Goal: Use online tool/utility: Utilize a website feature to perform a specific function

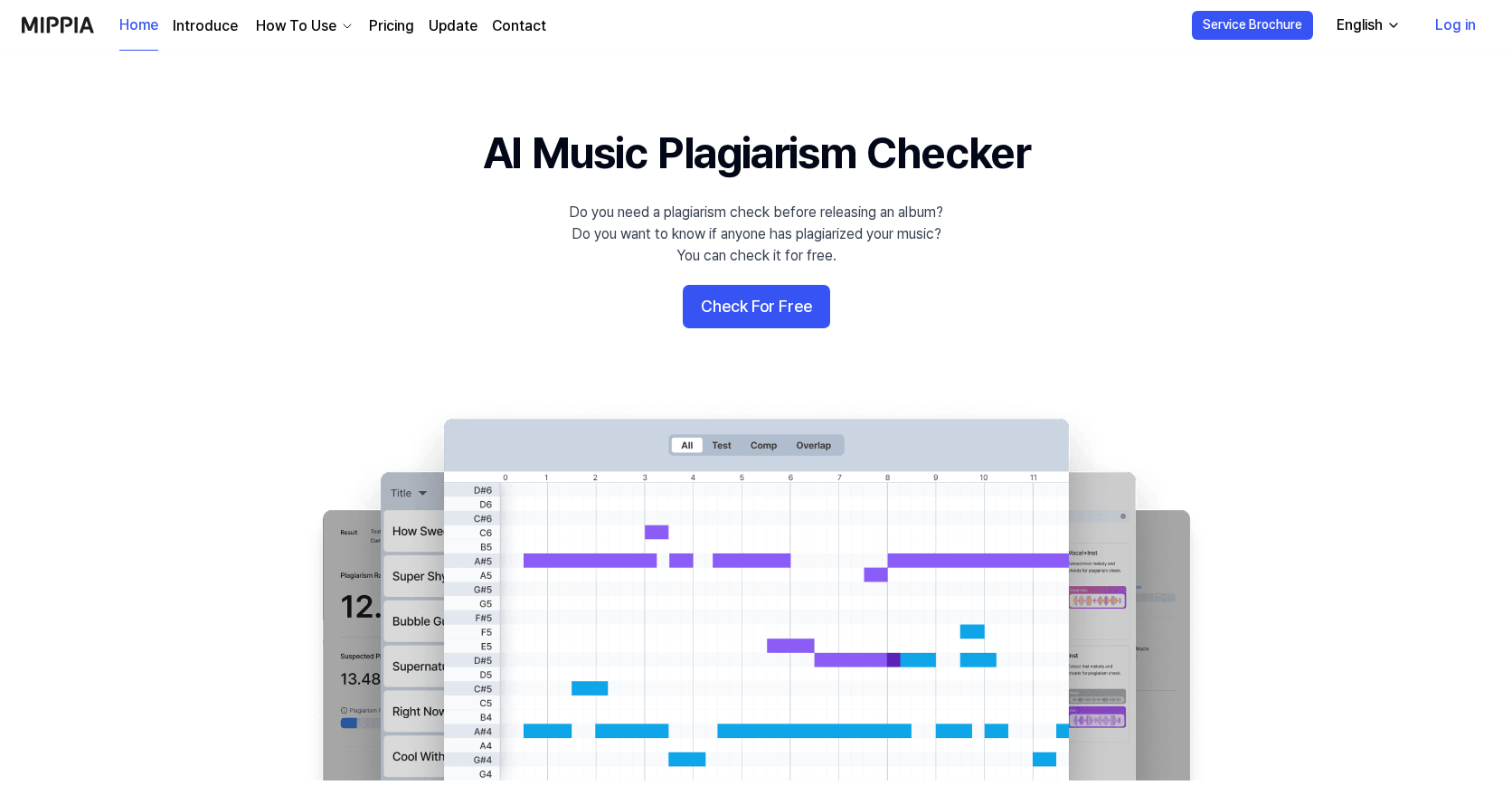
click at [1460, 22] on link "Log in" at bounding box center [1455, 26] width 69 height 51
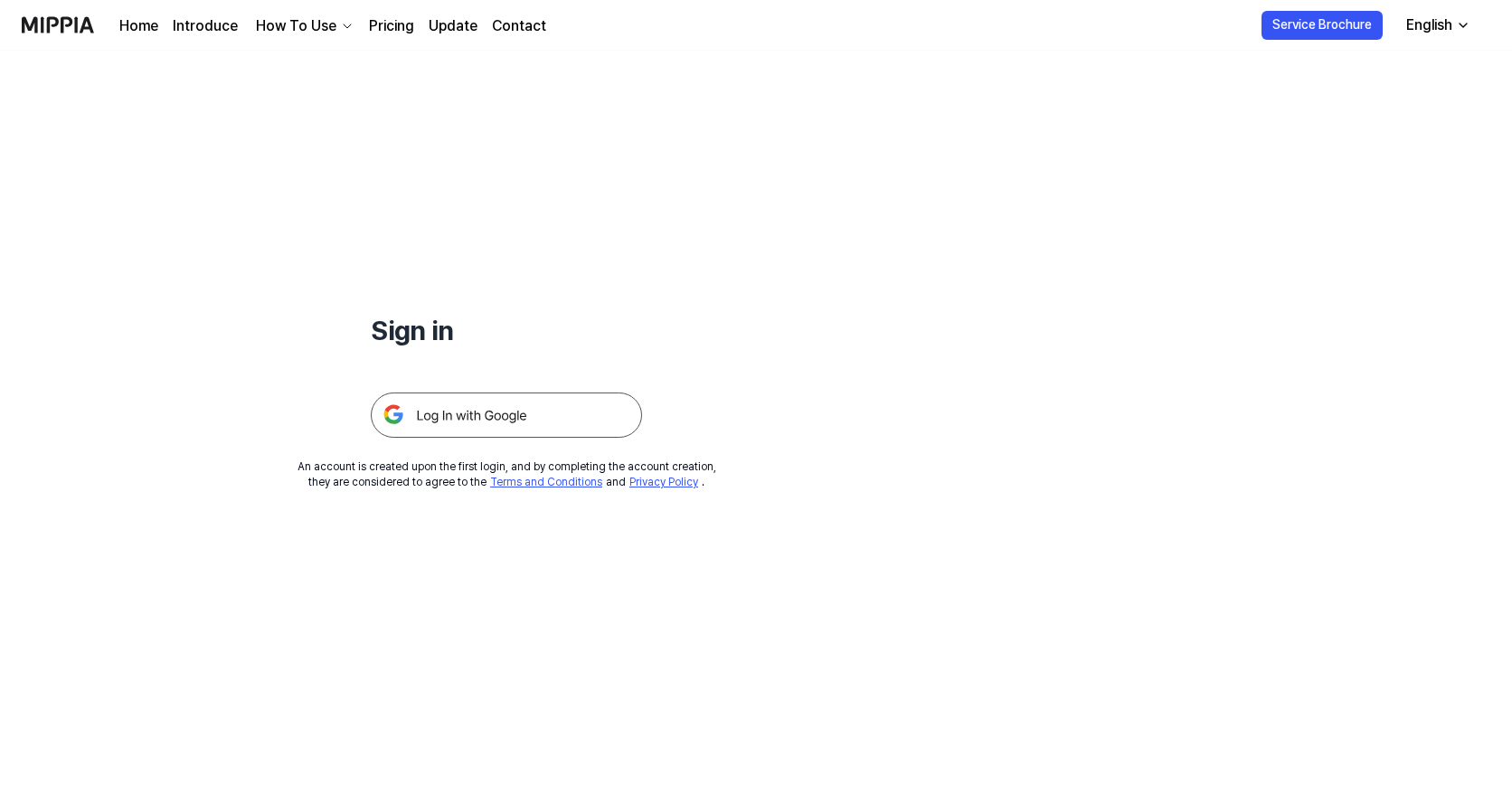
click at [492, 416] on img at bounding box center [507, 416] width 272 height 46
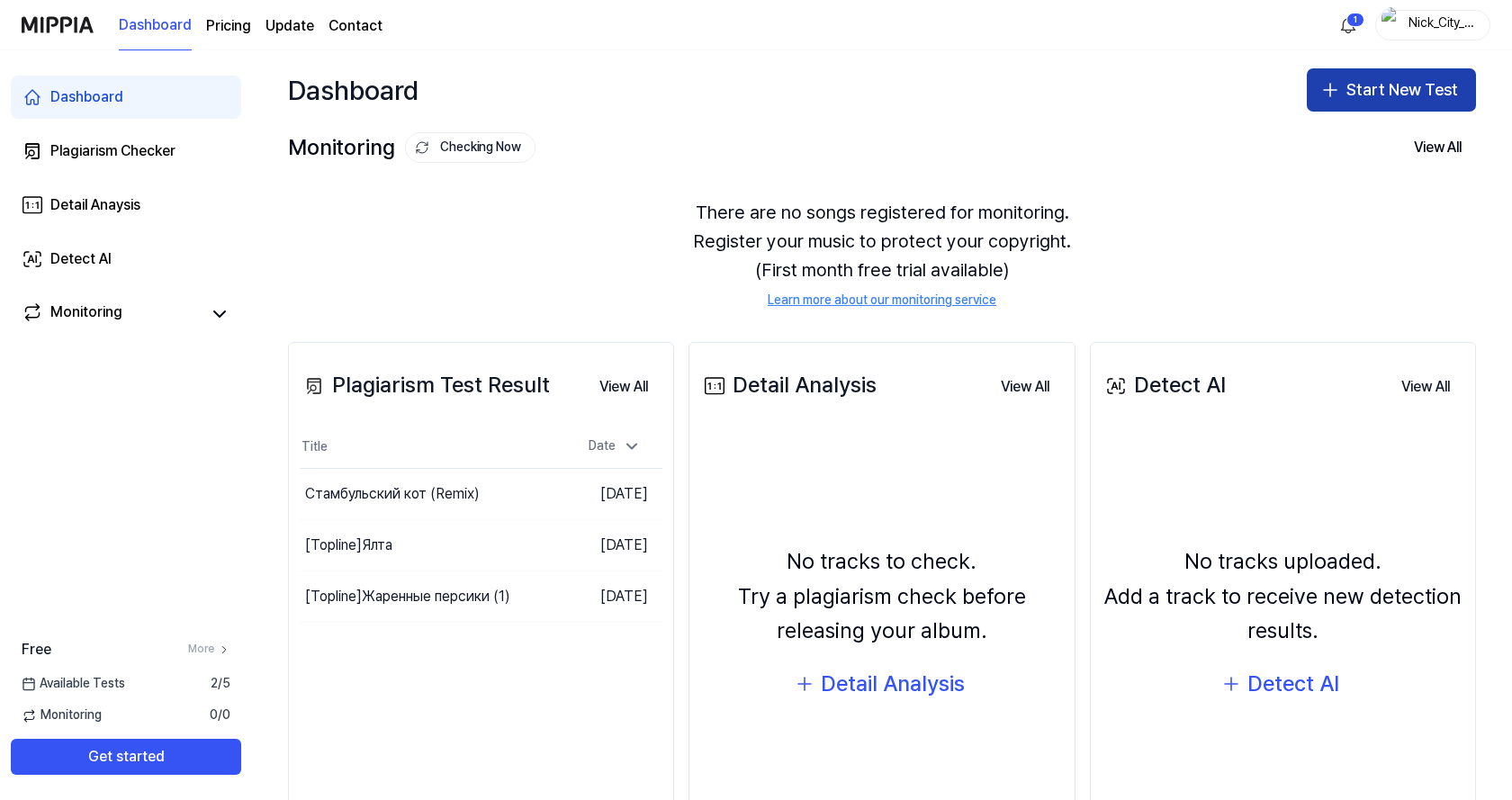
click at [1390, 95] on button "Start New Test" at bounding box center [1391, 90] width 170 height 44
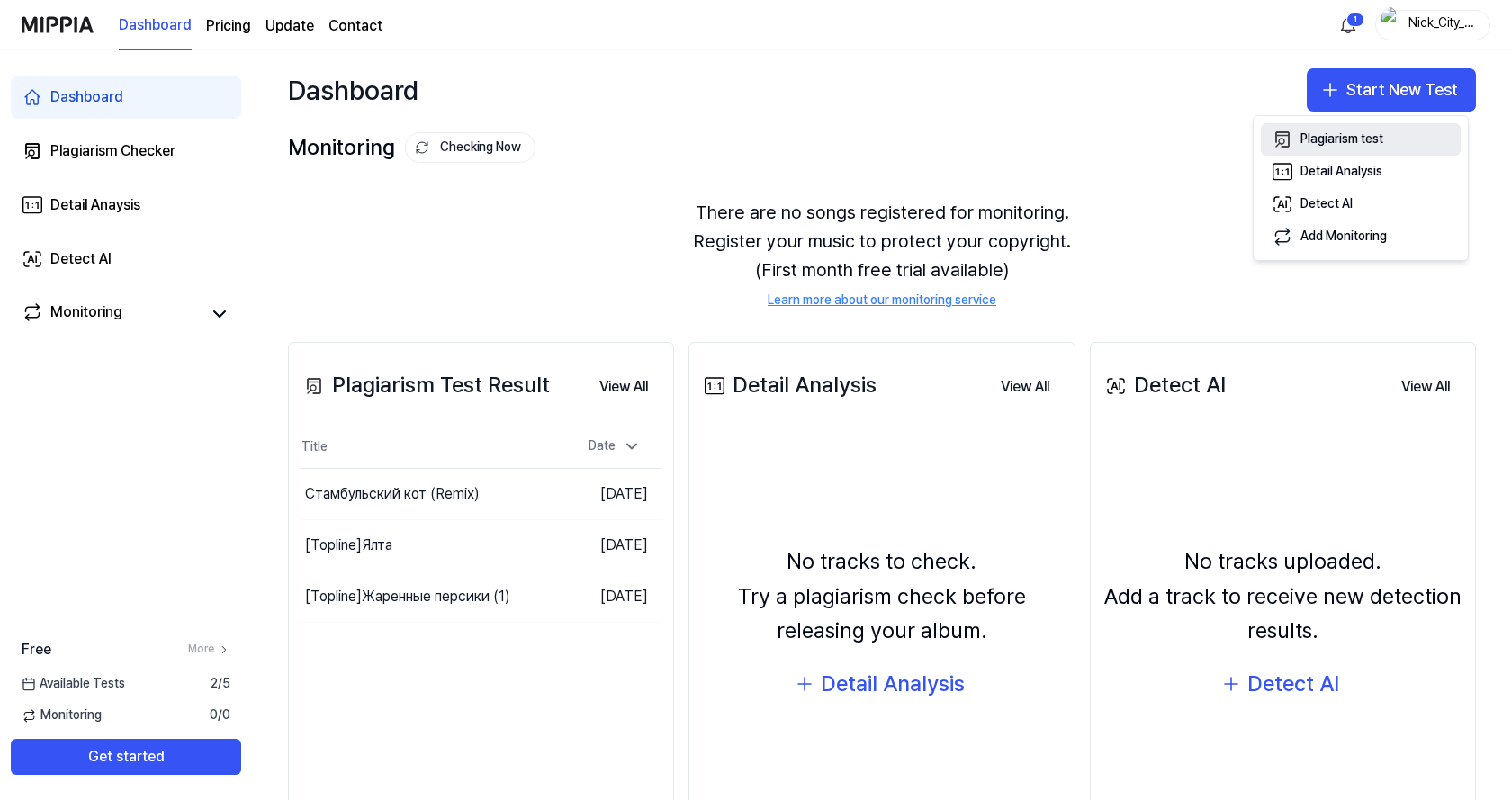
click at [1369, 138] on div "Plagiarism test" at bounding box center [1341, 140] width 83 height 18
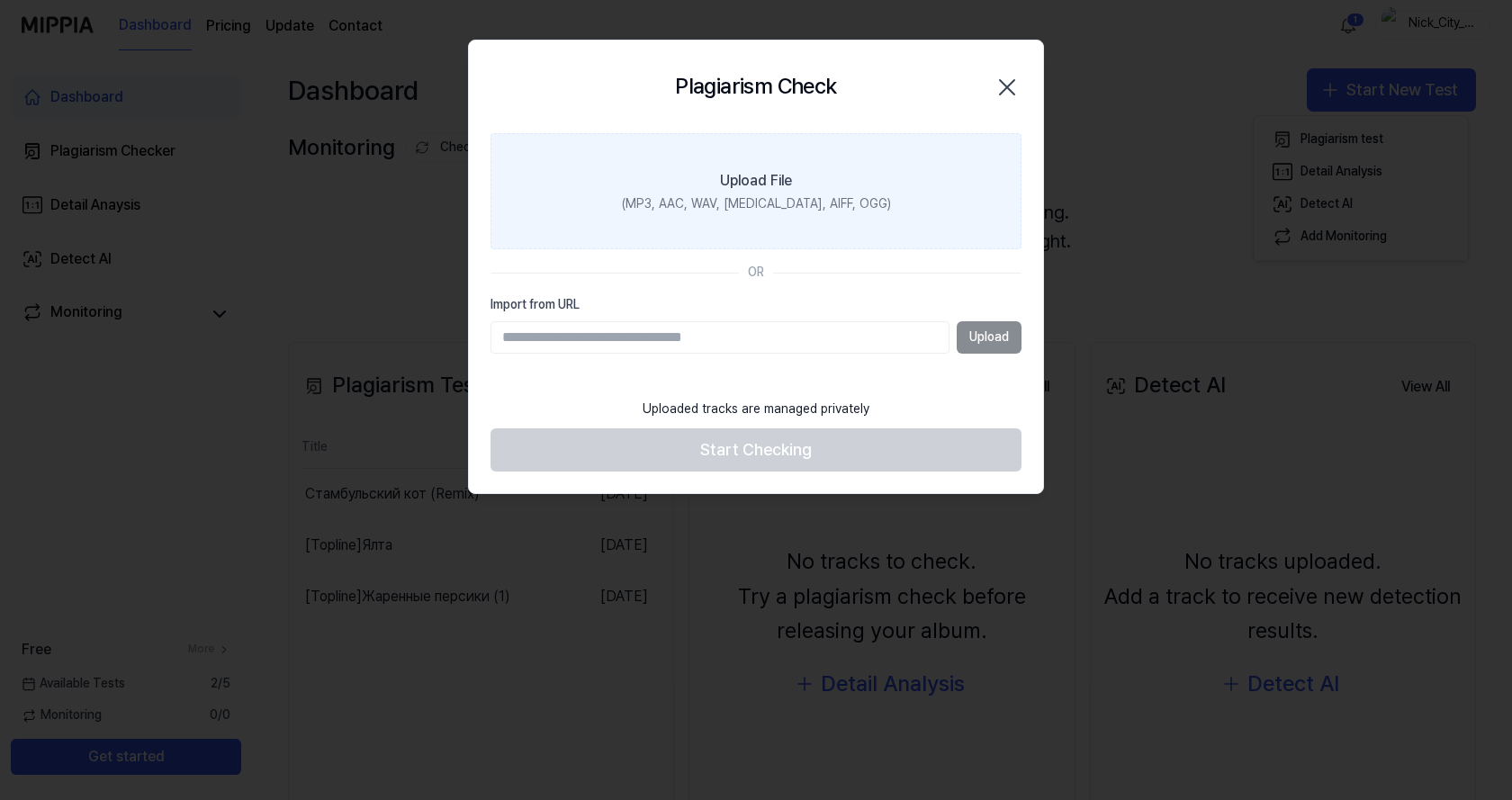
click at [767, 180] on div "Upload File" at bounding box center [756, 181] width 72 height 22
click at [0, 0] on input "Upload File (MP3, AAC, WAV, [MEDICAL_DATA], AIFF, OGG)" at bounding box center [0, 0] width 0 height 0
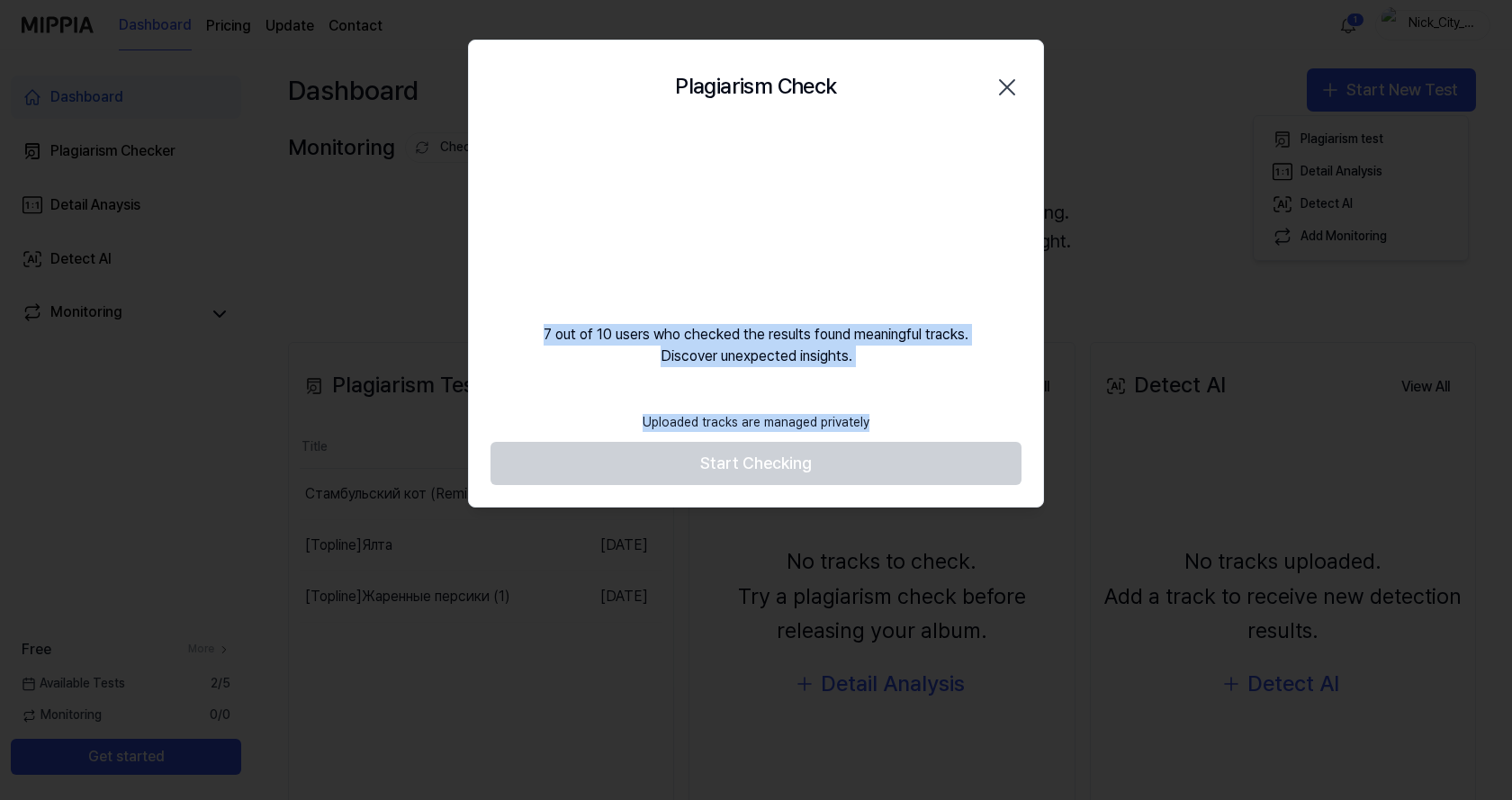
drag, startPoint x: 540, startPoint y: 335, endPoint x: 880, endPoint y: 403, distance: 346.7
click at [888, 407] on div "Plagiarism Check Close 7 out of 10 users who checked the results found meaningf…" at bounding box center [756, 274] width 576 height 468
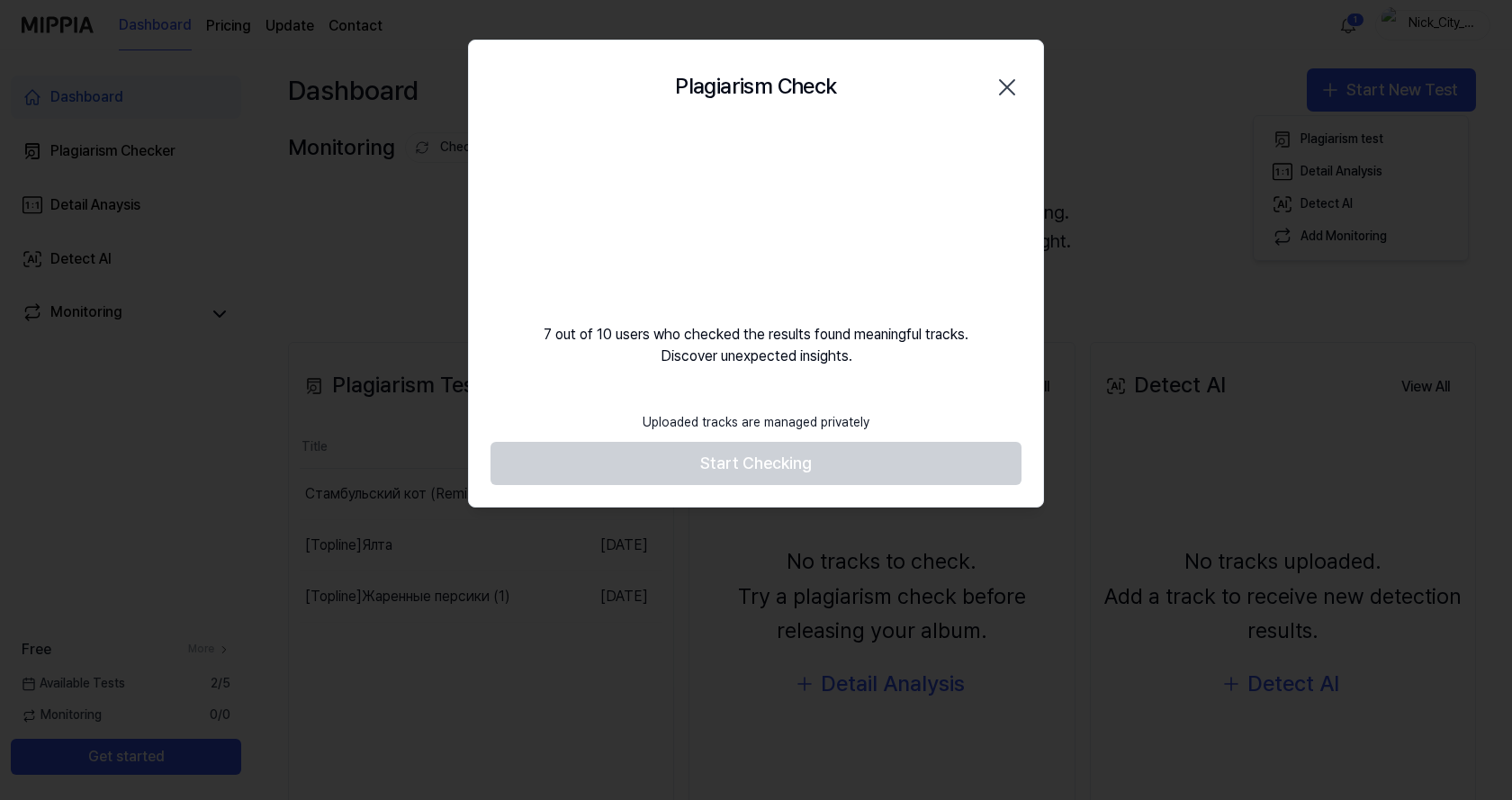
click at [1015, 172] on div "7 out of 10 users who checked the results found meaningful tracks. Discover une…" at bounding box center [756, 250] width 574 height 234
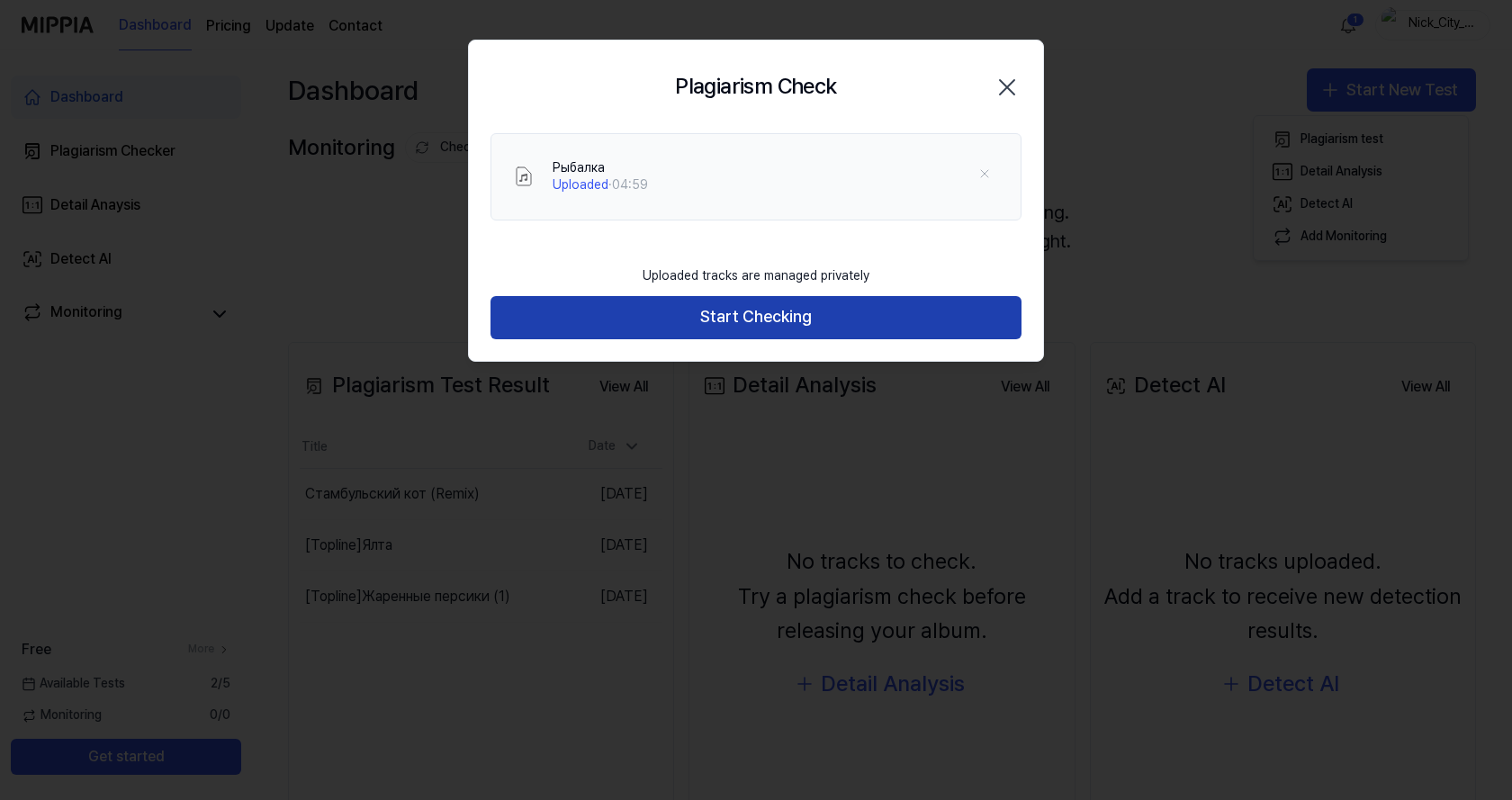
click at [755, 317] on button "Start Checking" at bounding box center [756, 317] width 531 height 44
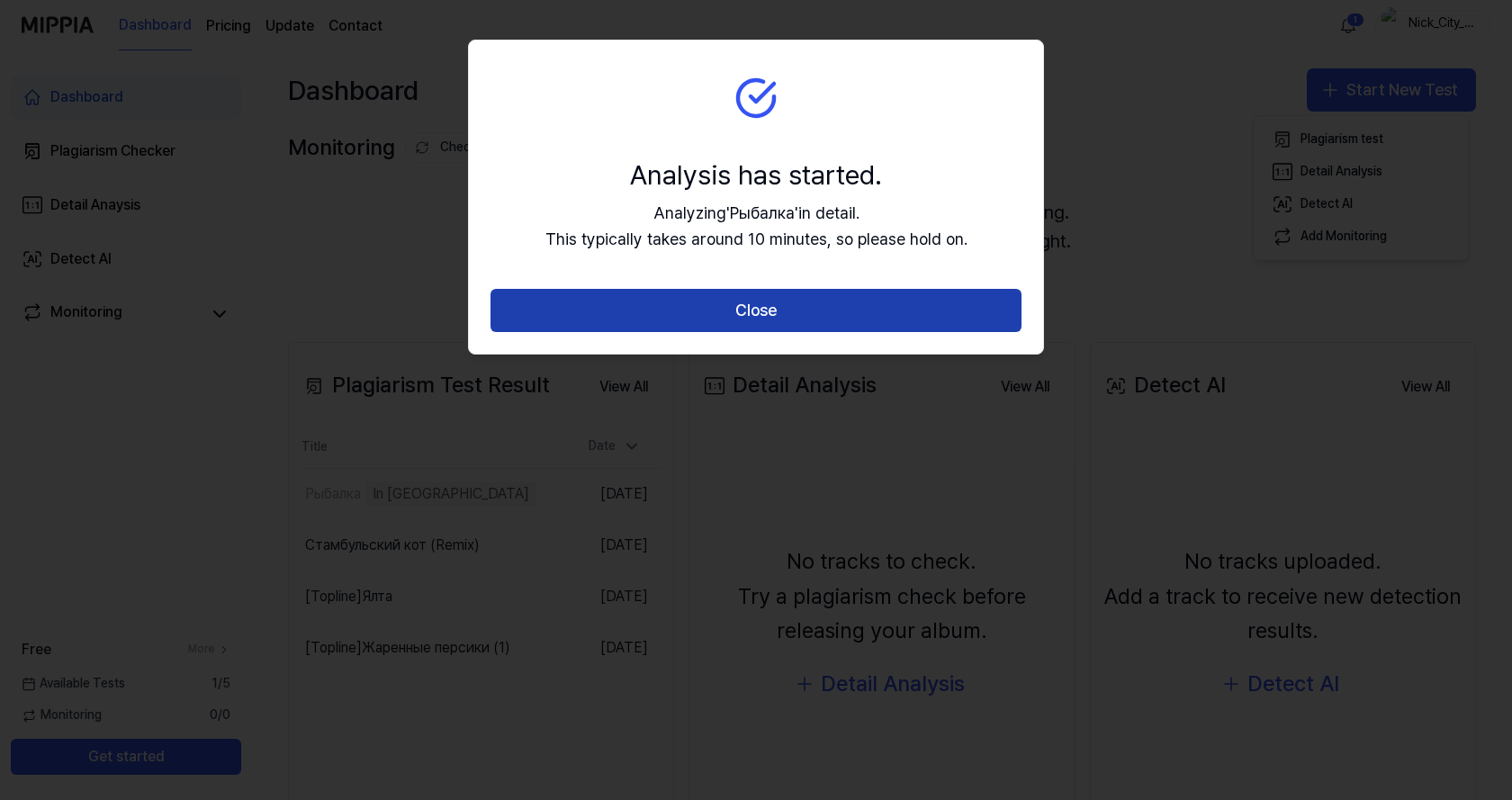
click at [765, 316] on button "Close" at bounding box center [756, 310] width 531 height 44
